Goal: Find specific page/section: Find specific page/section

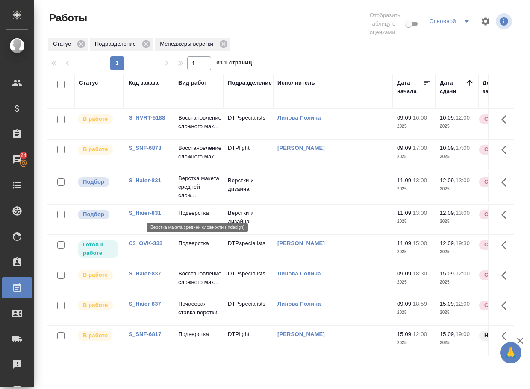
click at [196, 200] on p "Верстка макета средней слож..." at bounding box center [198, 187] width 41 height 26
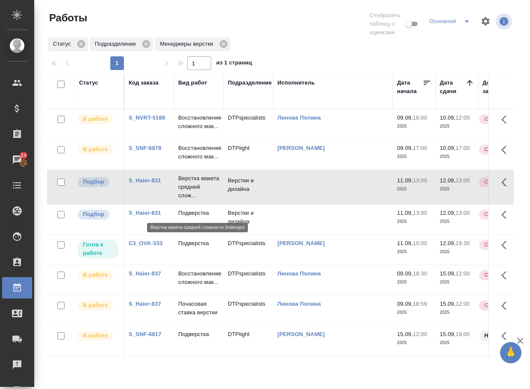
click at [196, 200] on p "Верстка макета средней слож..." at bounding box center [198, 187] width 41 height 26
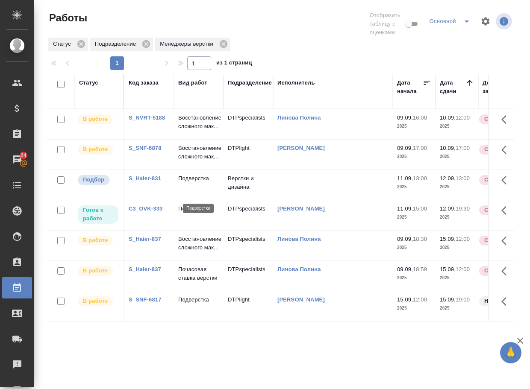
click at [195, 183] on p "Подверстка" at bounding box center [198, 178] width 41 height 9
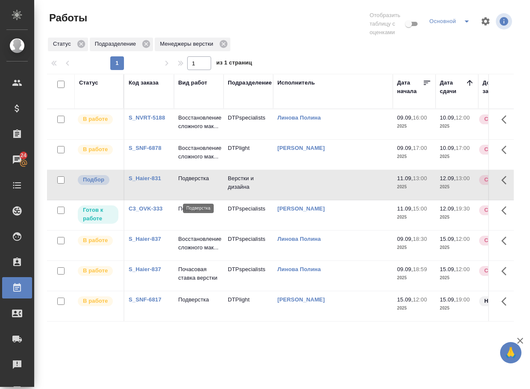
click at [195, 183] on p "Подверстка" at bounding box center [198, 178] width 41 height 9
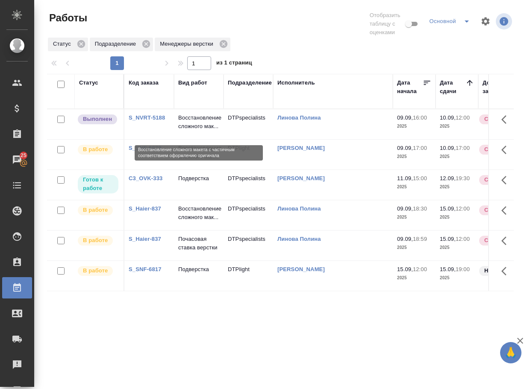
click at [201, 128] on p "Восстановление сложного мак..." at bounding box center [198, 122] width 41 height 17
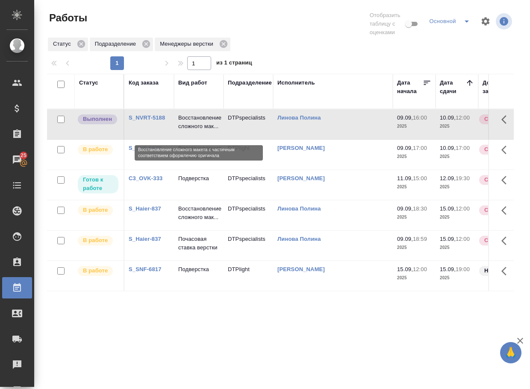
click at [201, 128] on p "Восстановление сложного мак..." at bounding box center [198, 122] width 41 height 17
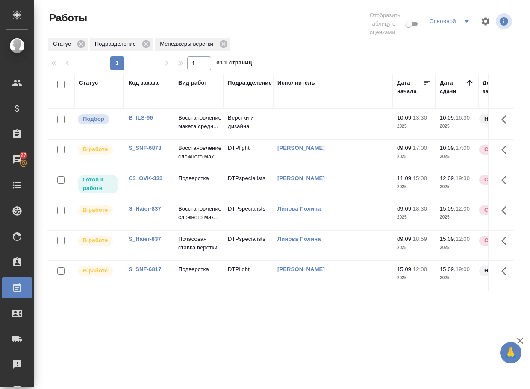
click at [188, 123] on p "Восстановление макета средн..." at bounding box center [198, 122] width 41 height 17
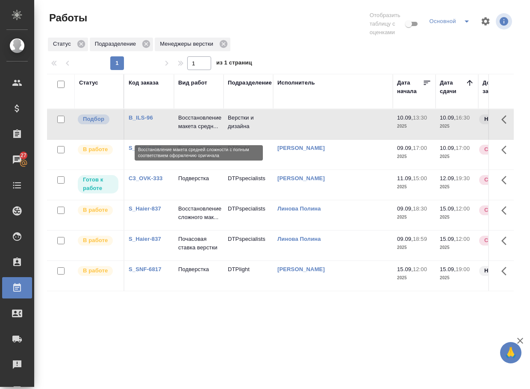
click at [188, 123] on p "Восстановление макета средн..." at bounding box center [198, 122] width 41 height 17
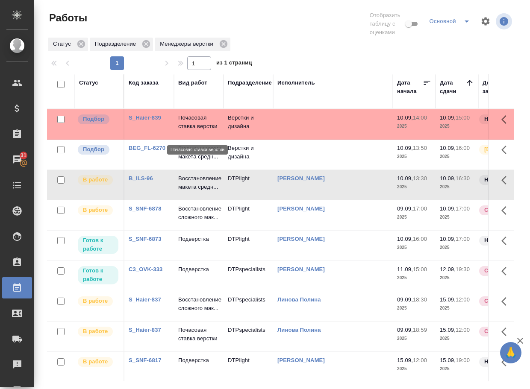
click at [185, 128] on p "Почасовая ставка верстки" at bounding box center [198, 122] width 41 height 17
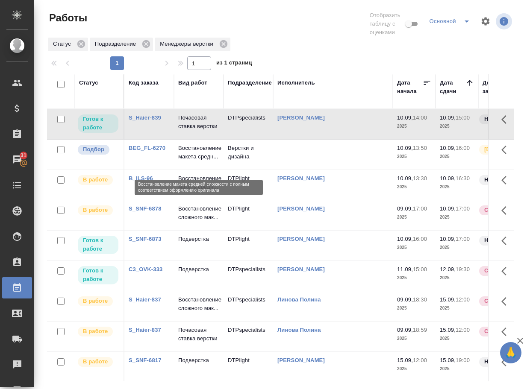
click at [193, 159] on p "Восстановление макета средн..." at bounding box center [198, 152] width 41 height 17
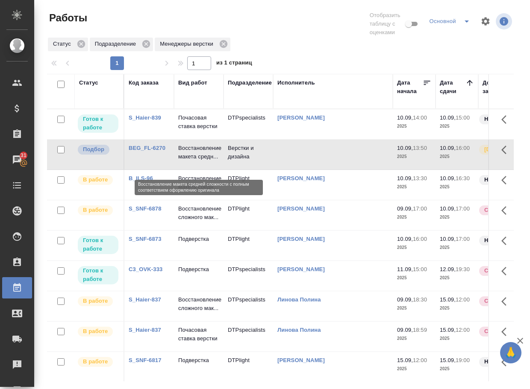
click at [194, 159] on p "Восстановление макета средн..." at bounding box center [198, 152] width 41 height 17
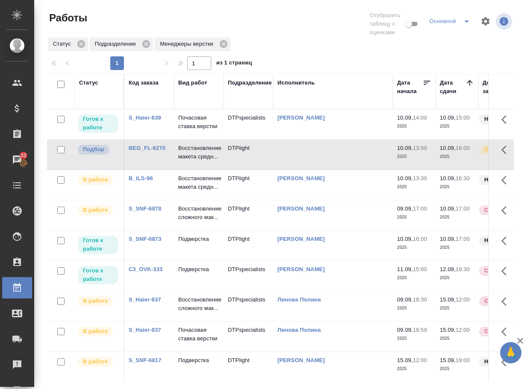
click at [161, 120] on link "S_Haier-839" at bounding box center [145, 118] width 32 height 6
click at [195, 131] on p "Почасовая ставка верстки" at bounding box center [198, 122] width 41 height 17
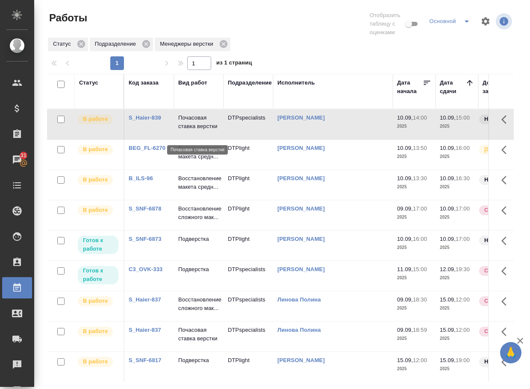
click at [195, 131] on p "Почасовая ставка верстки" at bounding box center [198, 122] width 41 height 17
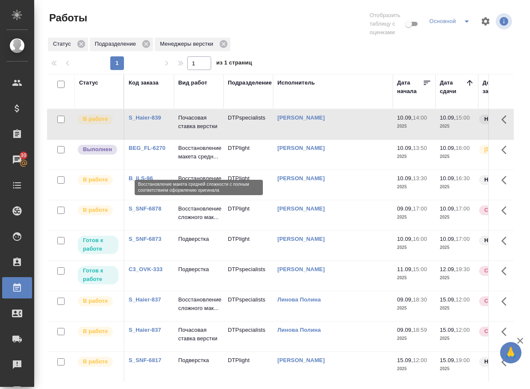
click at [201, 161] on p "Восстановление макета средн..." at bounding box center [198, 152] width 41 height 17
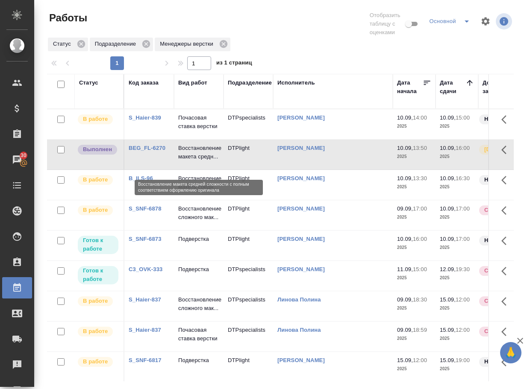
click at [201, 161] on p "Восстановление макета средн..." at bounding box center [198, 152] width 41 height 17
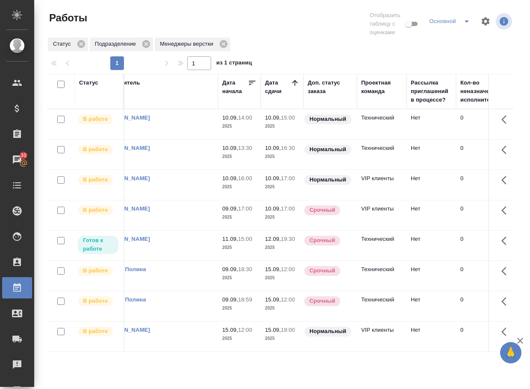
scroll to position [3, 0]
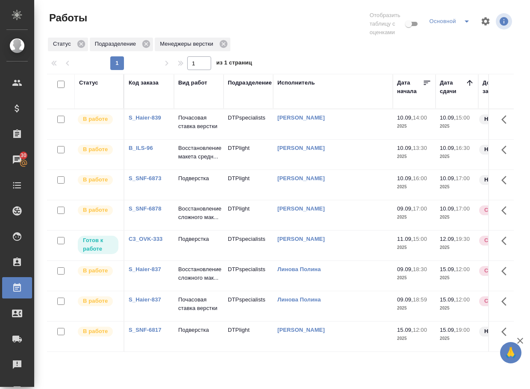
click at [200, 244] on p "Подверстка" at bounding box center [198, 239] width 41 height 9
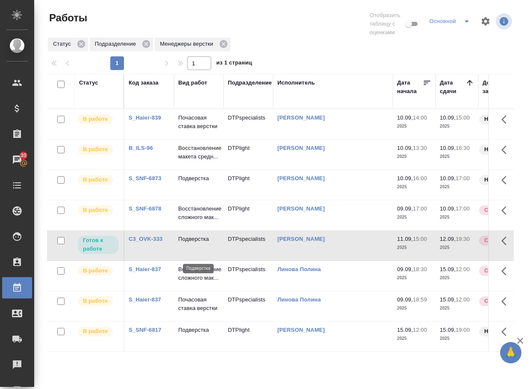
click at [200, 244] on p "Подверстка" at bounding box center [198, 239] width 41 height 9
drag, startPoint x: 3, startPoint y: 169, endPoint x: 31, endPoint y: -8, distance: 178.8
click at [31, 0] on html "🙏 .cls-1 fill:#fff; AWATERA Arsenyeva [PERSON_NAME] Спецификации Заказы 1 Чаты …" at bounding box center [265, 194] width 530 height 389
click at [195, 116] on p "Почасовая ставка верстки" at bounding box center [198, 122] width 41 height 17
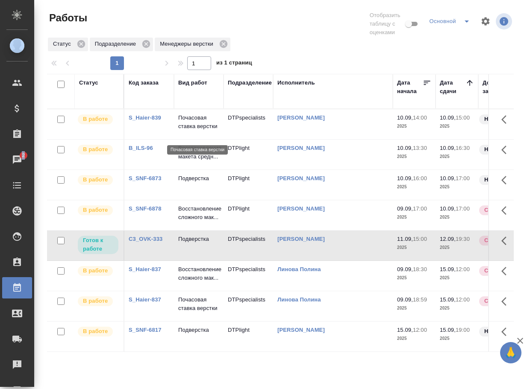
click at [195, 116] on p "Почасовая ставка верстки" at bounding box center [198, 122] width 41 height 17
